Goal: Check status: Check status

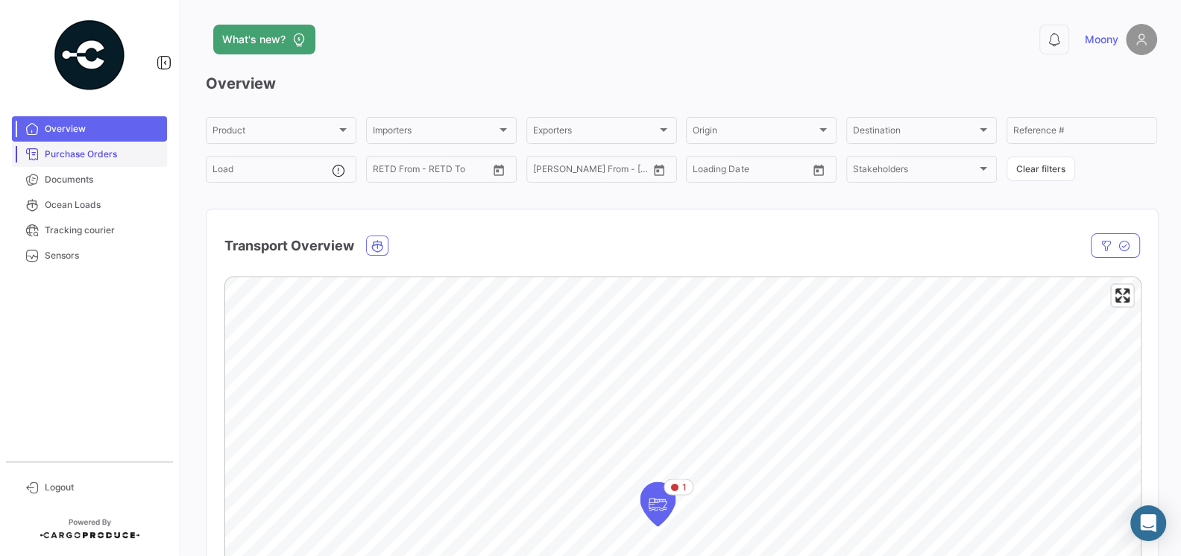
click at [100, 154] on span "Purchase Orders" at bounding box center [103, 154] width 116 height 13
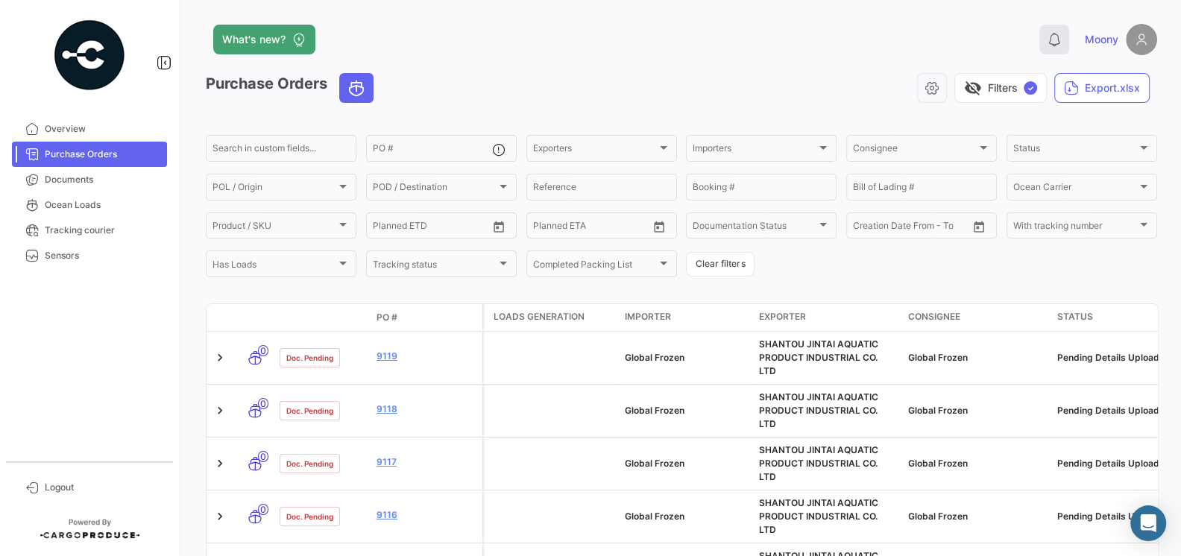
click at [1046, 42] on icon at bounding box center [1053, 39] width 15 height 15
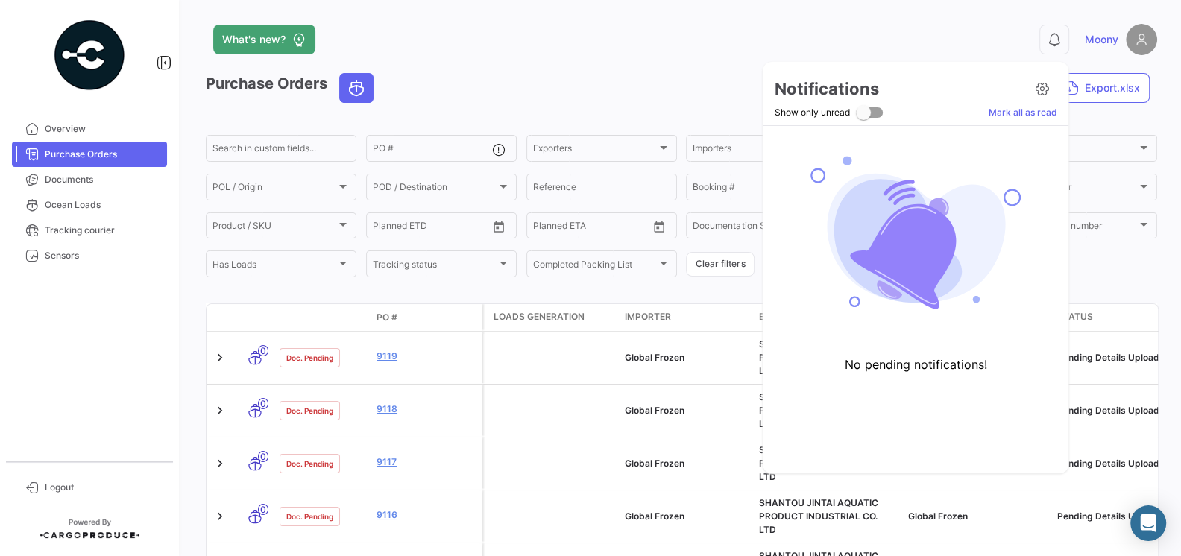
click at [871, 113] on span at bounding box center [869, 112] width 27 height 10
click at [863, 118] on input "Show only unread" at bounding box center [862, 118] width 1 height 1
checkbox input "true"
click at [1043, 91] on icon at bounding box center [1041, 88] width 15 height 15
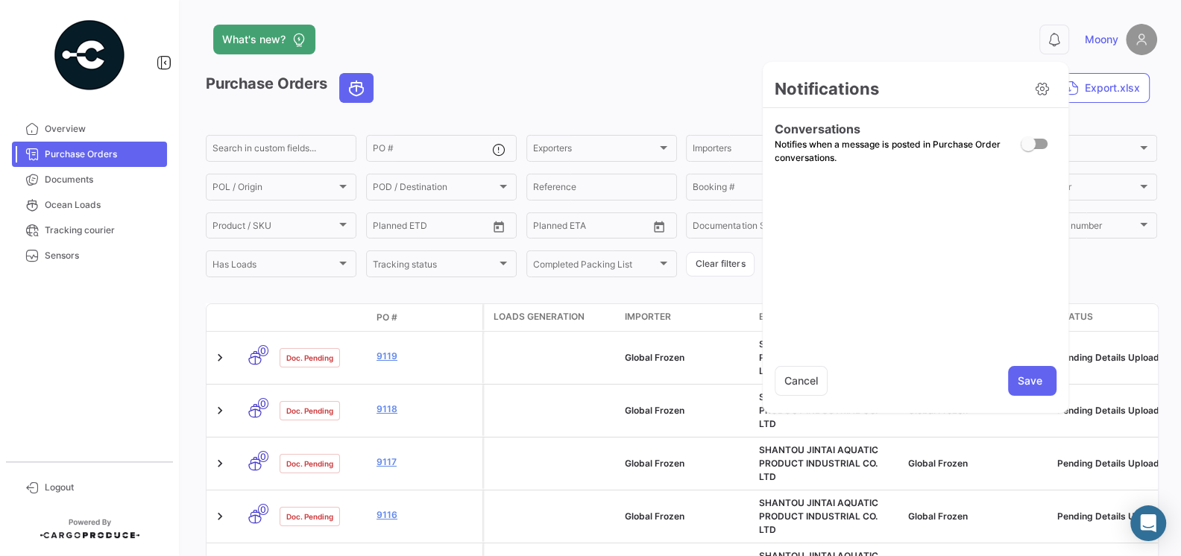
click at [1029, 138] on span at bounding box center [1027, 143] width 15 height 15
click at [1028, 149] on input "checkbox" at bounding box center [1027, 149] width 1 height 1
checkbox input "true"
click at [1029, 373] on button "Save" at bounding box center [1032, 381] width 48 height 30
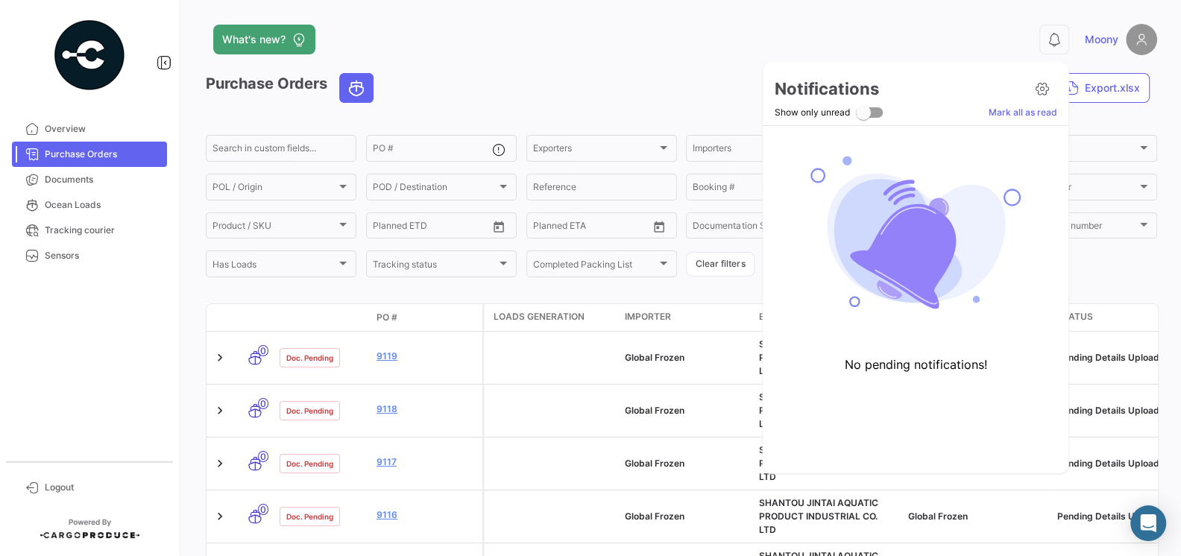
click at [573, 64] on div at bounding box center [590, 278] width 1181 height 556
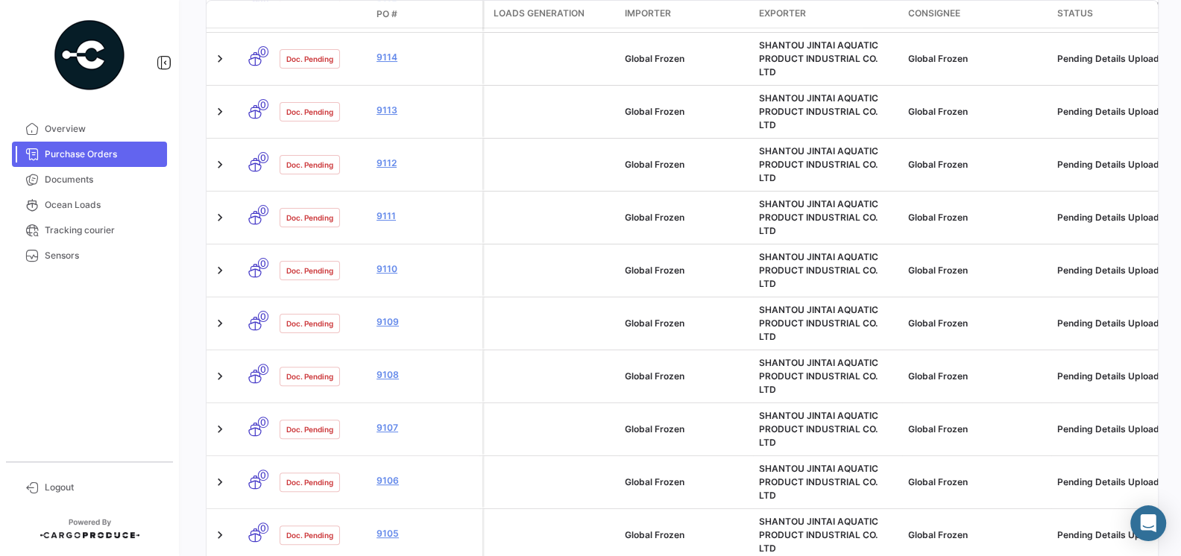
scroll to position [575, 0]
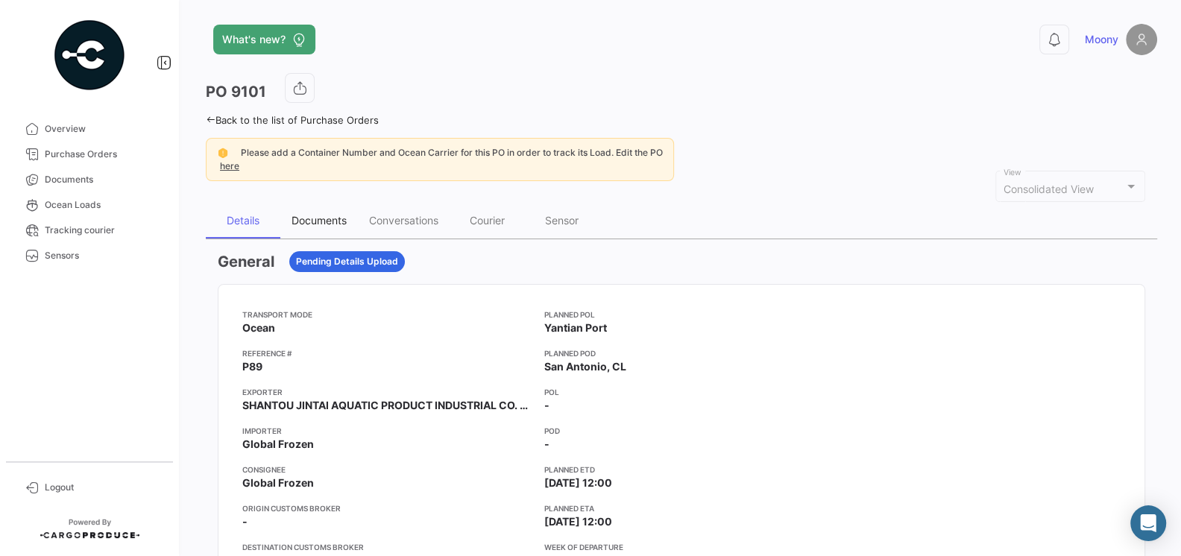
click at [323, 215] on div "Documents" at bounding box center [318, 220] width 55 height 13
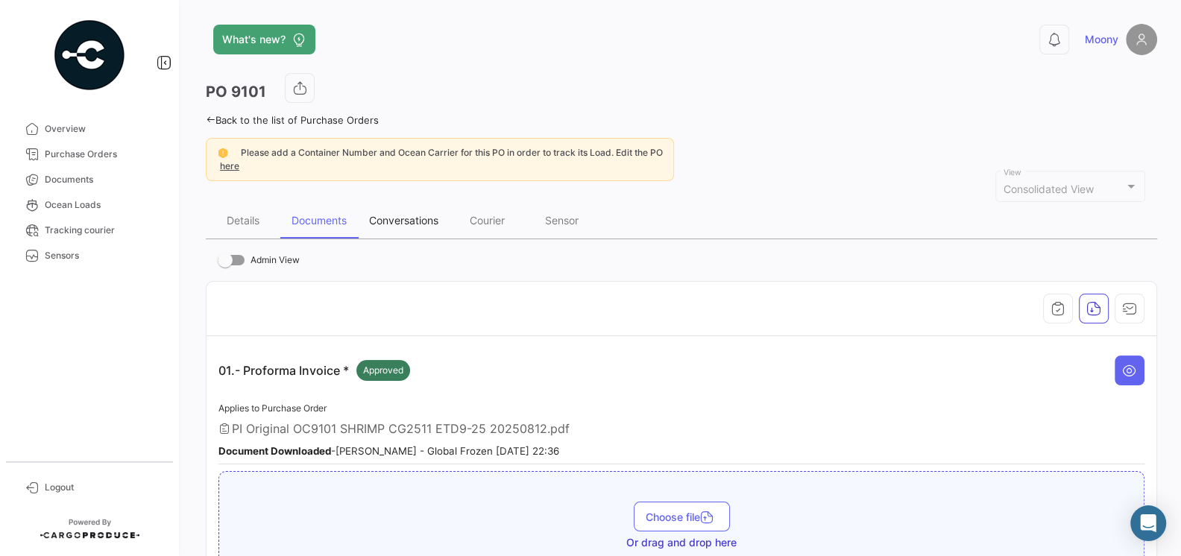
click at [409, 215] on div "Conversations" at bounding box center [403, 220] width 69 height 13
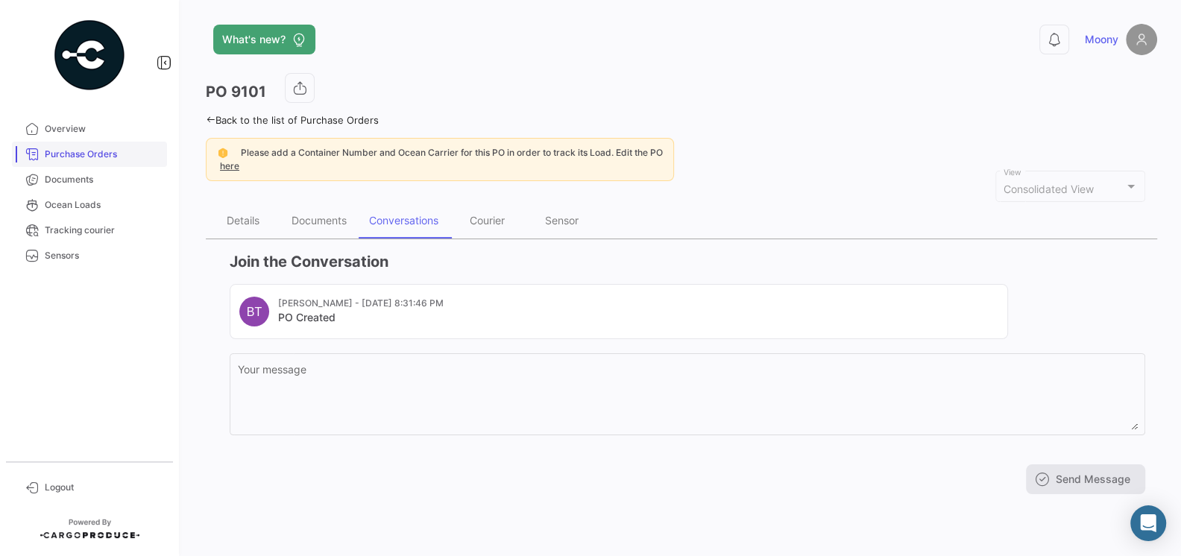
click at [84, 149] on span "Purchase Orders" at bounding box center [103, 154] width 116 height 13
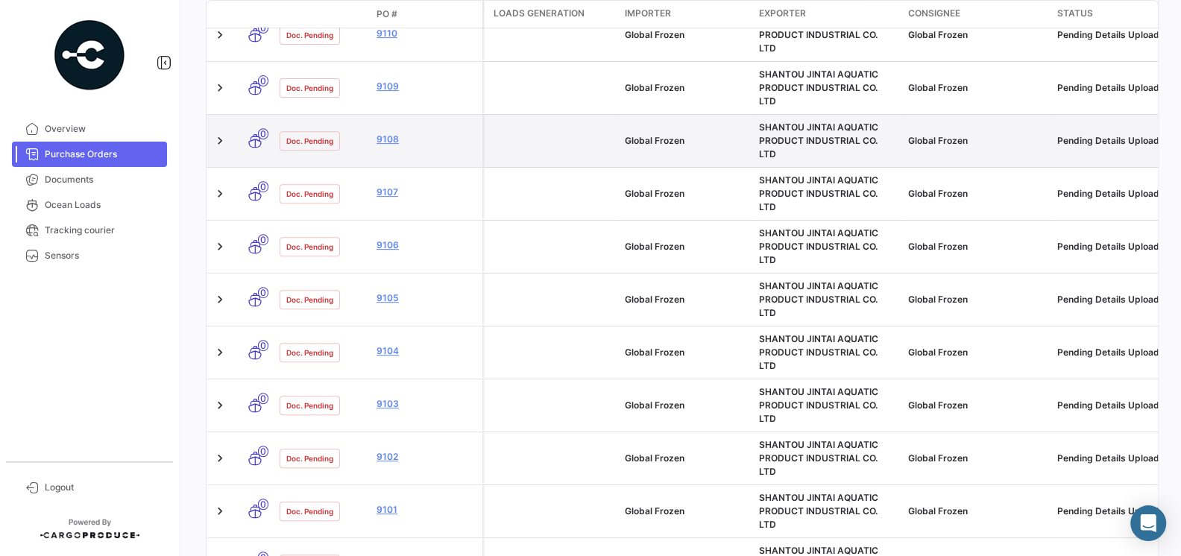
scroll to position [841, 0]
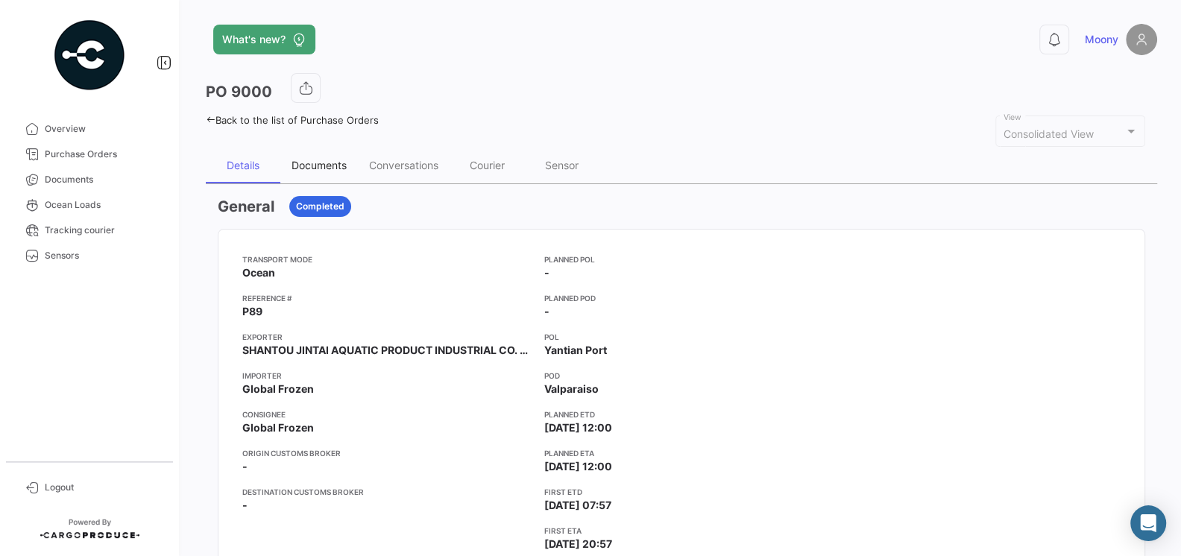
click at [326, 165] on div "Documents" at bounding box center [318, 165] width 55 height 13
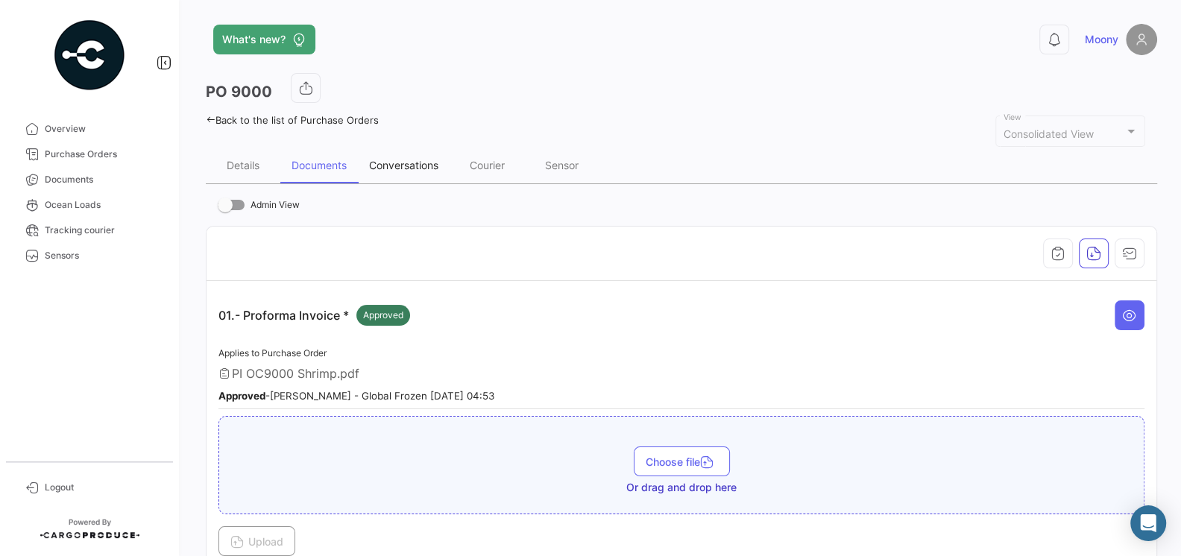
click at [397, 154] on div "Conversations" at bounding box center [404, 166] width 92 height 36
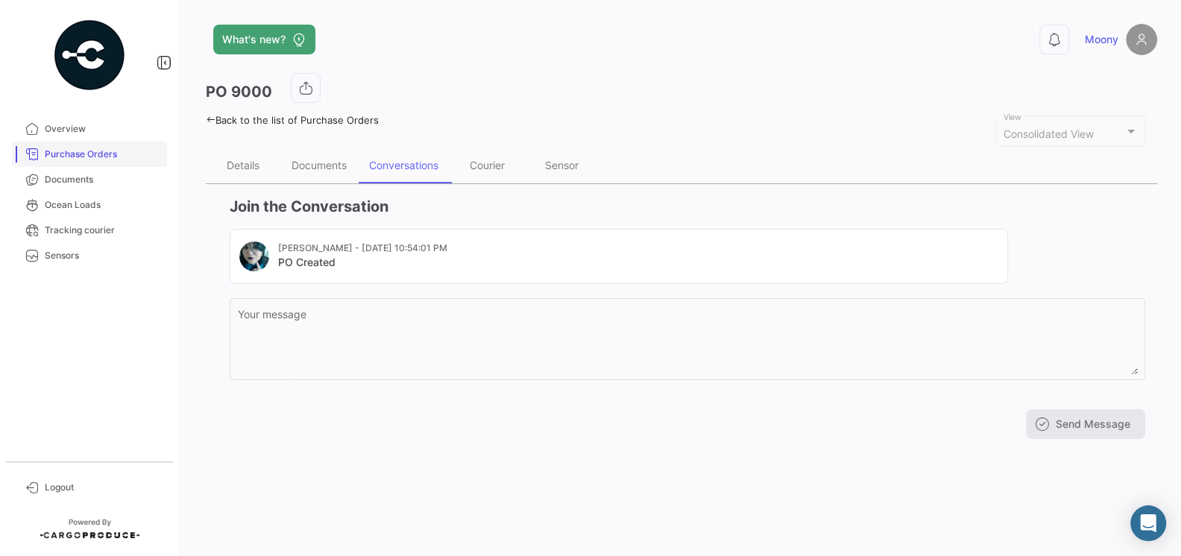
click at [73, 154] on span "Purchase Orders" at bounding box center [103, 154] width 116 height 13
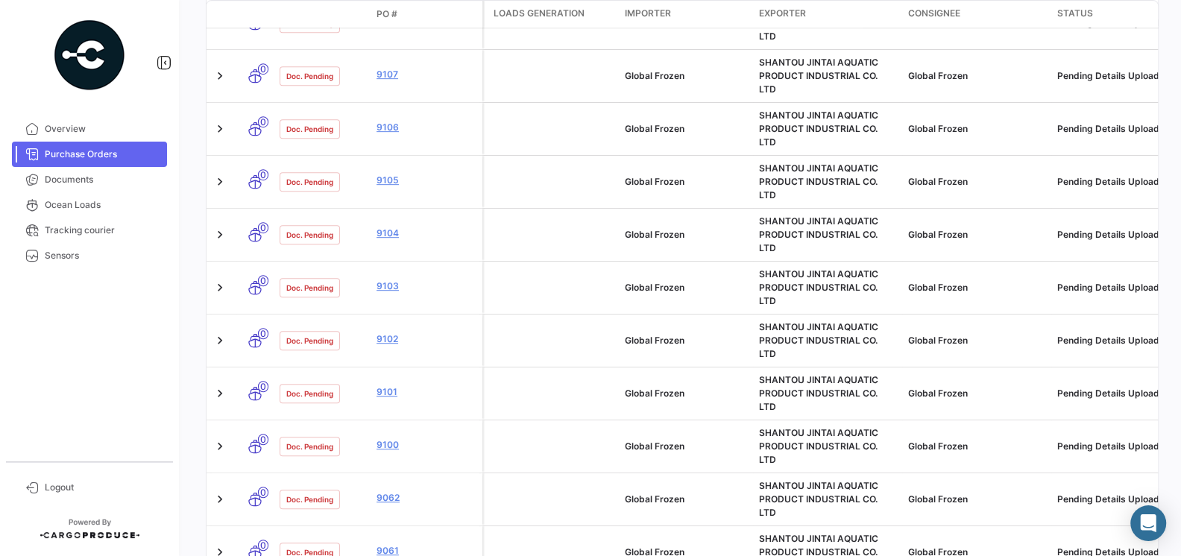
scroll to position [940, 0]
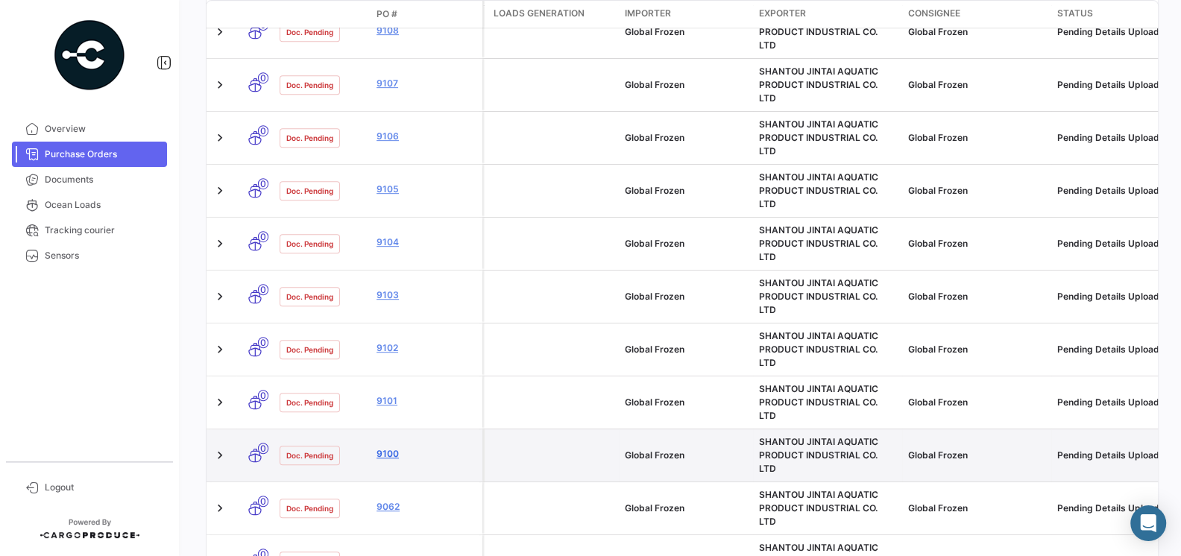
click at [391, 447] on link "9100" at bounding box center [426, 453] width 100 height 13
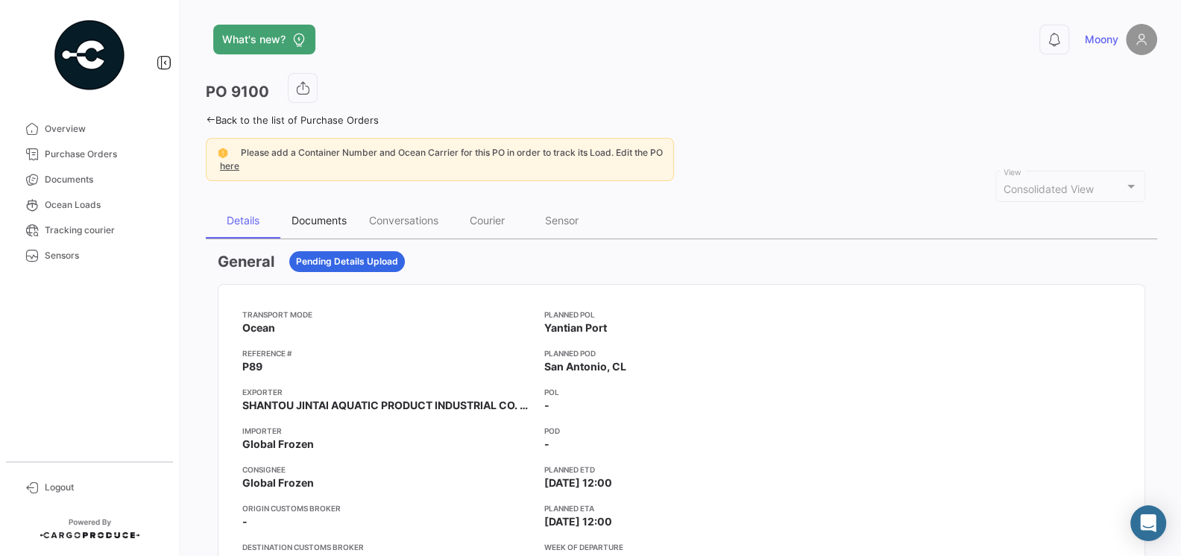
click at [320, 219] on div "Documents" at bounding box center [318, 220] width 55 height 13
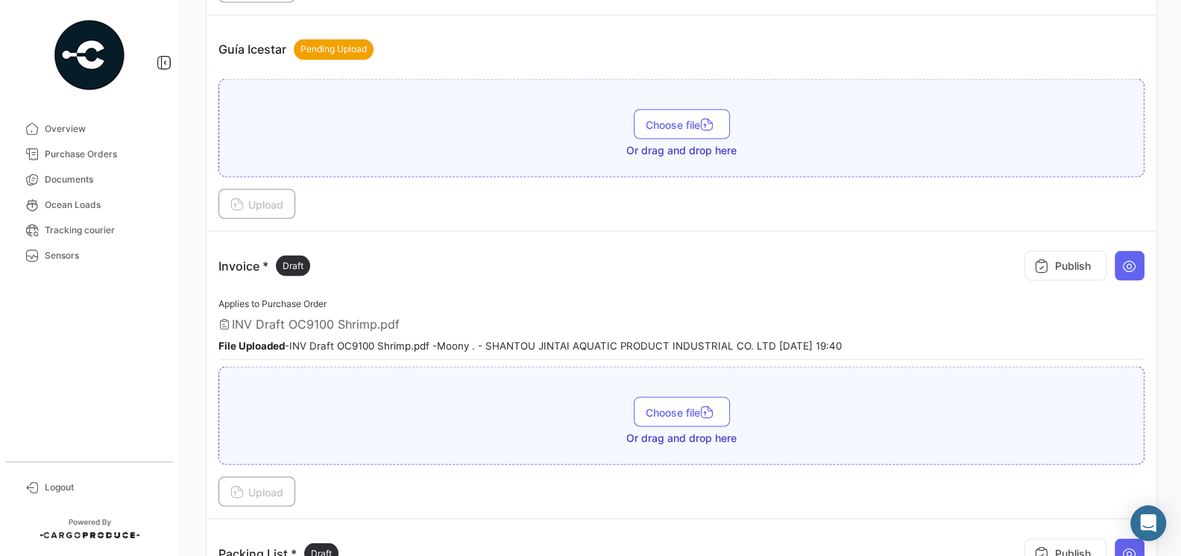
scroll to position [2605, 0]
